Goal: Find specific page/section

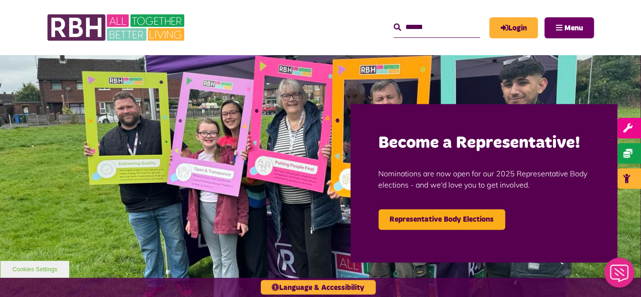
click at [561, 27] on button "Menu" at bounding box center [570, 27] width 50 height 21
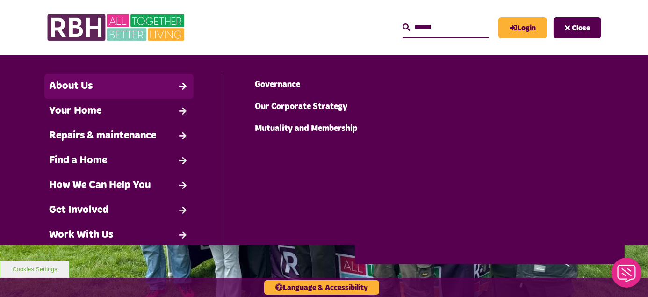
click at [97, 80] on link "About Us" at bounding box center [118, 86] width 149 height 25
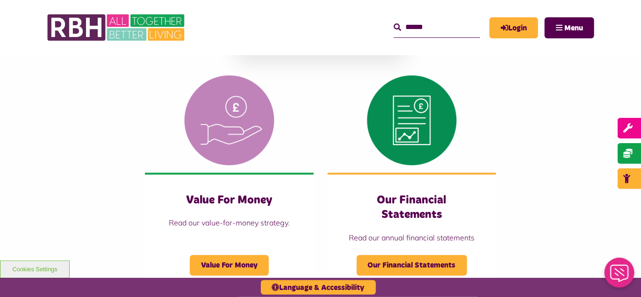
scroll to position [978, 0]
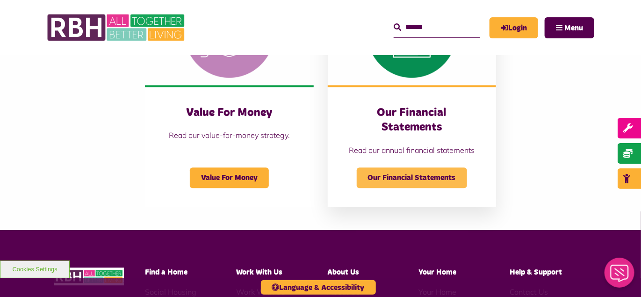
click at [400, 167] on span "Our Financial Statements" at bounding box center [412, 177] width 110 height 21
